Goal: Task Accomplishment & Management: Manage account settings

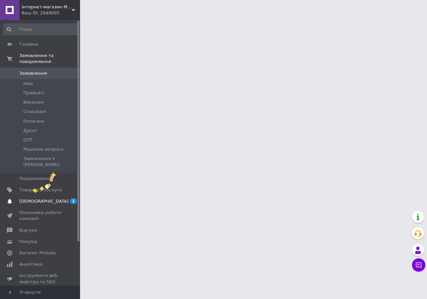
click at [32, 199] on span "[DEMOGRAPHIC_DATA]" at bounding box center [43, 202] width 49 height 6
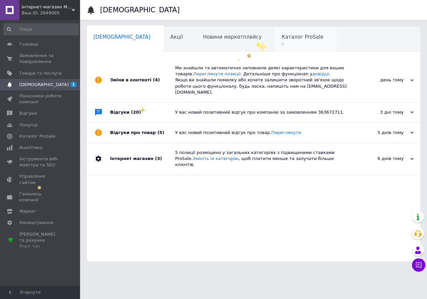
click at [275, 40] on div "Каталог ProSale 1" at bounding box center [306, 39] width 62 height 25
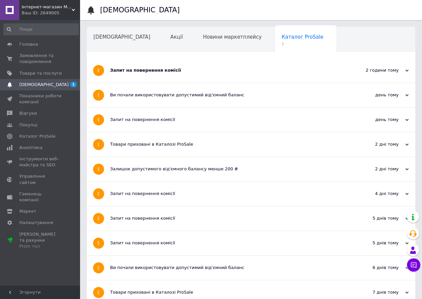
click at [158, 69] on div "Запит на повернення комісії" at bounding box center [226, 70] width 232 height 6
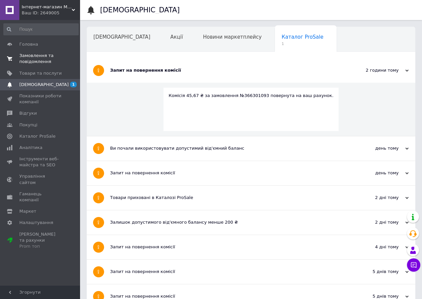
click at [34, 54] on span "Замовлення та повідомлення" at bounding box center [40, 59] width 42 height 12
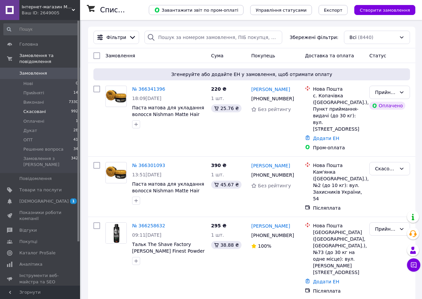
click at [32, 109] on span "Скасовані" at bounding box center [34, 112] width 23 height 6
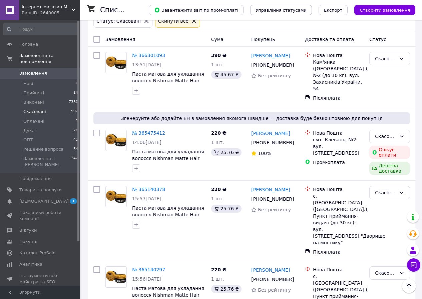
scroll to position [76, 0]
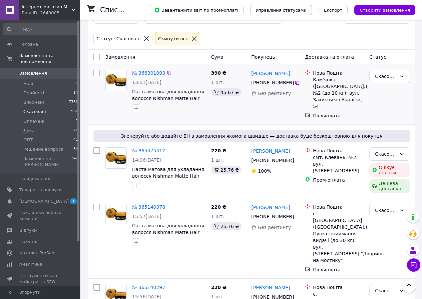
click at [148, 74] on link "№ 366301093" at bounding box center [148, 72] width 33 height 5
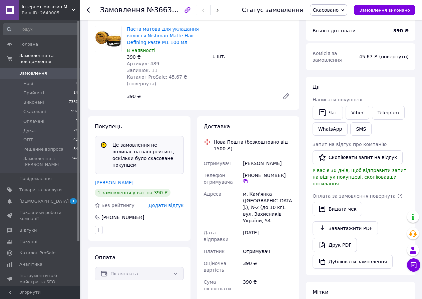
scroll to position [65, 0]
click at [106, 180] on link "[PERSON_NAME]" at bounding box center [114, 182] width 39 height 5
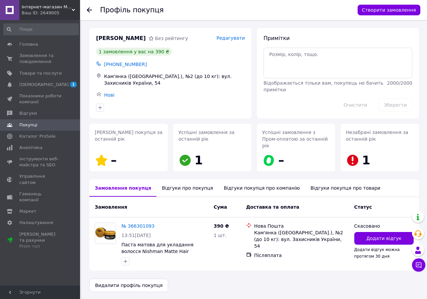
click at [162, 181] on div "Відгуки про покупця" at bounding box center [188, 188] width 62 height 17
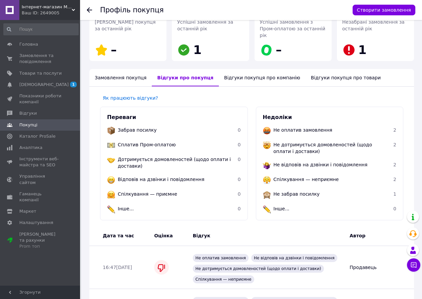
scroll to position [141, 0]
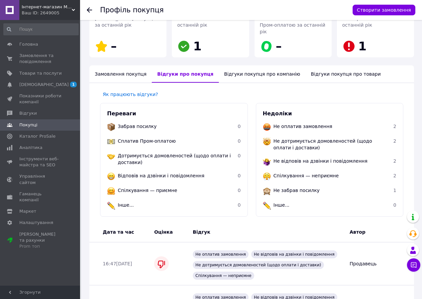
click at [242, 69] on div "Відгуки покупця про компанію" at bounding box center [262, 73] width 87 height 17
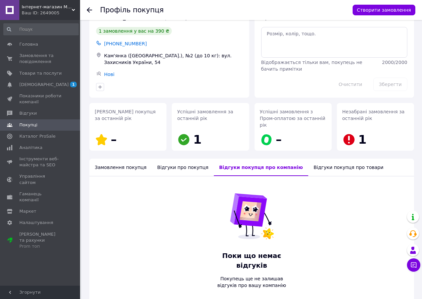
scroll to position [37, 0]
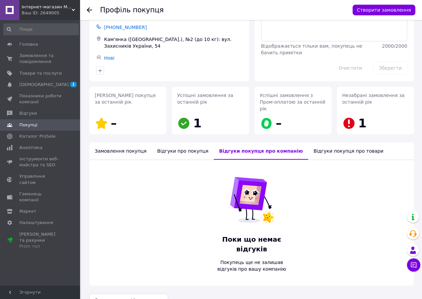
click at [113, 26] on span "[PHONE_NUMBER]" at bounding box center [125, 27] width 43 height 5
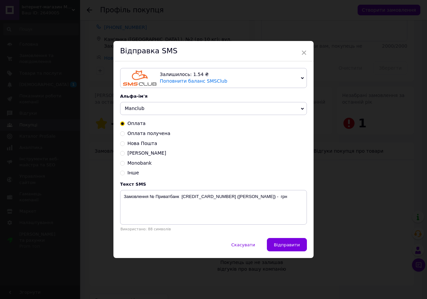
click at [304, 54] on span "×" at bounding box center [304, 52] width 6 height 11
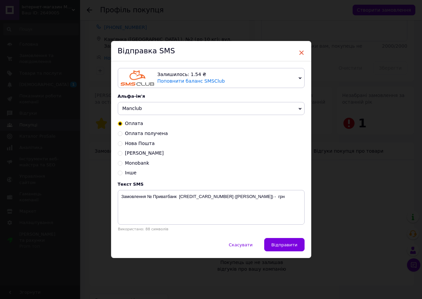
click at [303, 52] on span "×" at bounding box center [302, 52] width 6 height 11
click at [300, 52] on span "×" at bounding box center [302, 52] width 6 height 11
click at [164, 30] on div "× Відправка SMS Залишилось: 1.54 ₴ Поповнити баланс SMSClub Підключити LetsAds …" at bounding box center [211, 149] width 422 height 299
click at [244, 245] on span "Скасувати" at bounding box center [241, 245] width 24 height 5
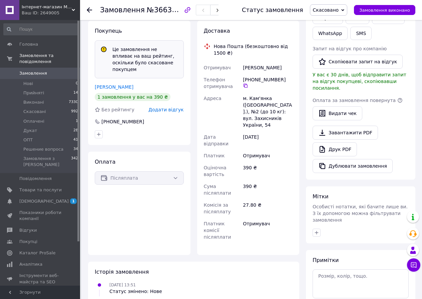
scroll to position [193, 0]
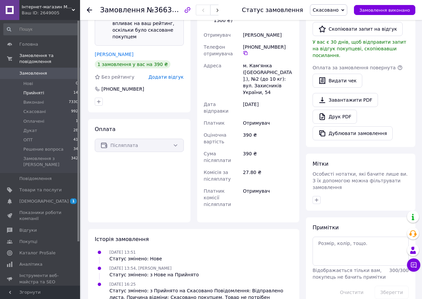
click at [32, 90] on span "Прийняті" at bounding box center [33, 93] width 21 height 6
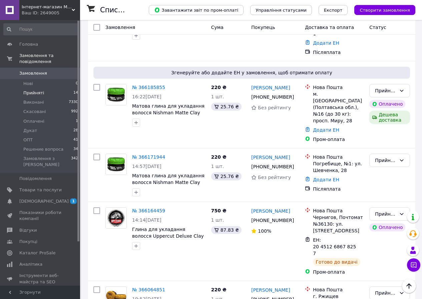
scroll to position [488, 0]
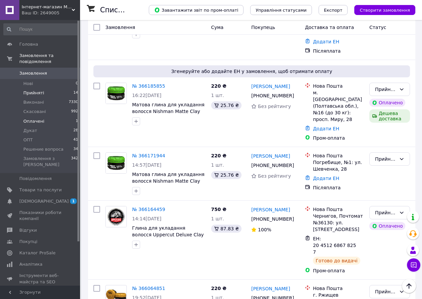
click at [31, 118] on span "Оплачені" at bounding box center [33, 121] width 21 height 6
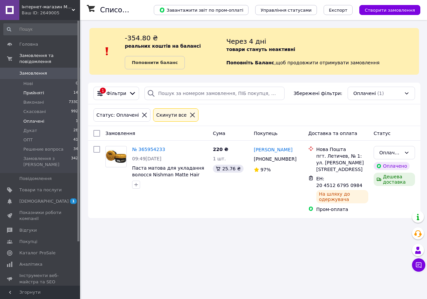
click at [36, 90] on span "Прийняті" at bounding box center [33, 93] width 21 height 6
